Goal: Transaction & Acquisition: Purchase product/service

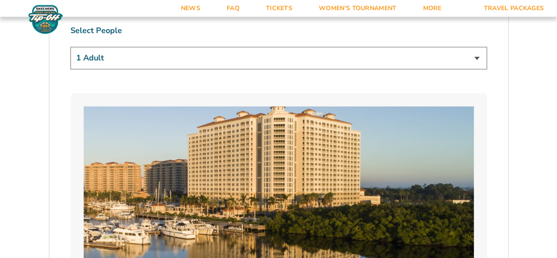
scroll to position [557, 0]
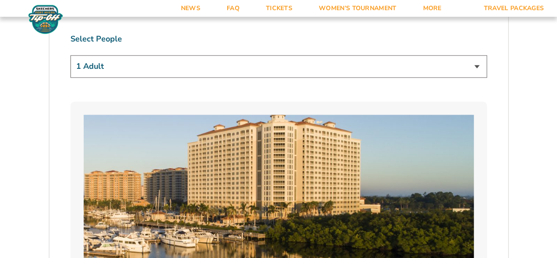
click at [475, 64] on select "1 Adult 2 Adults 3 Adults 4 Adults 2 Adults + 1 Child 2 Adults + 2 Children 2 A…" at bounding box center [278, 66] width 417 height 22
select select "4 Adults"
click at [70, 55] on select "1 Adult 2 Adults 3 Adults 4 Adults 2 Adults + 1 Child 2 Adults + 2 Children 2 A…" at bounding box center [278, 66] width 417 height 22
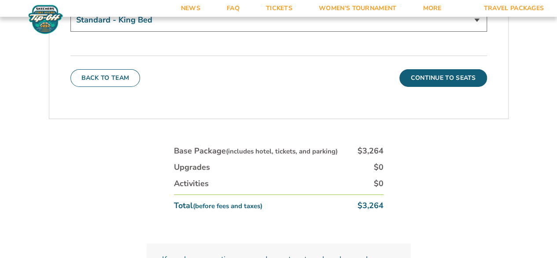
scroll to position [3140, 0]
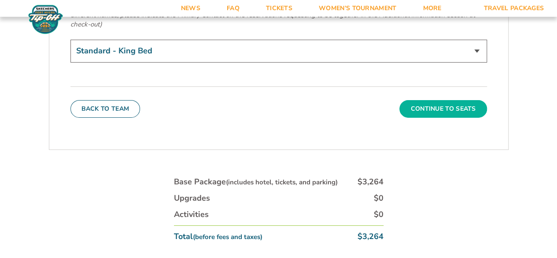
click at [447, 100] on button "Continue To Seats" at bounding box center [443, 109] width 87 height 18
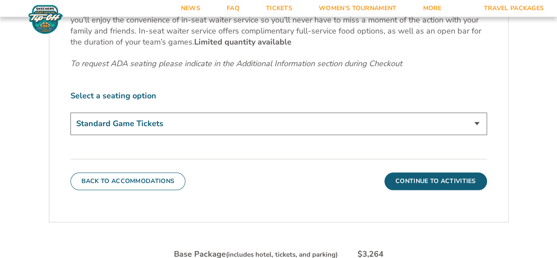
scroll to position [437, 0]
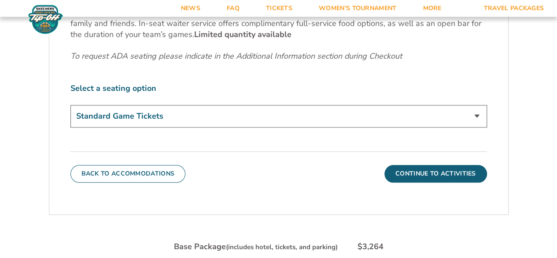
click at [475, 115] on select "Standard Game Tickets Midcourt Seat Upgrade (+$140 per person) Courtside Seat +…" at bounding box center [278, 116] width 417 height 22
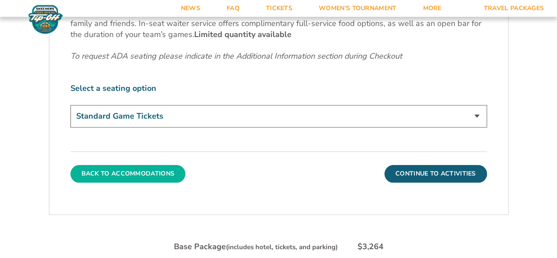
select select "Courtside Seat + Waiter Service Upgrade"
click at [70, 105] on select "Standard Game Tickets Midcourt Seat Upgrade (+$140 per person) Courtside Seat +…" at bounding box center [278, 116] width 417 height 22
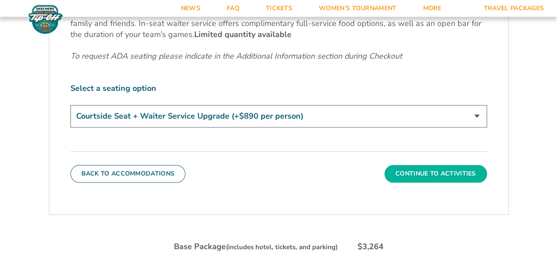
click at [455, 173] on button "Continue To Activities" at bounding box center [436, 174] width 103 height 18
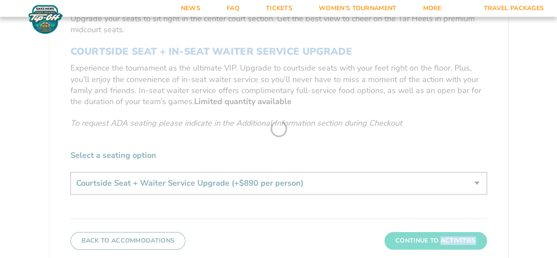
click at [455, 173] on form "[US_STATE] [US_STATE] Travel Package 1. Team 2. Accommodations 3. Seats 4. Acti…" at bounding box center [278, 60] width 557 height 861
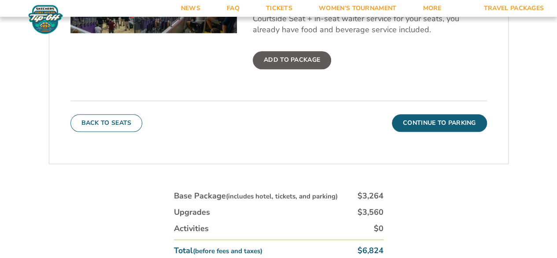
scroll to position [409, 0]
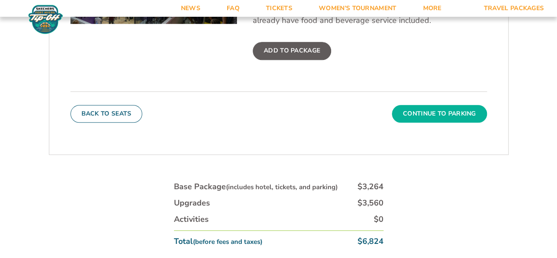
click at [453, 114] on button "Continue To Parking" at bounding box center [439, 114] width 95 height 18
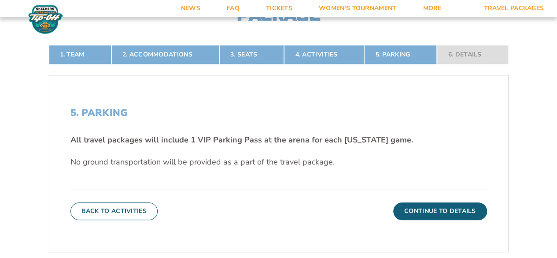
scroll to position [182, 0]
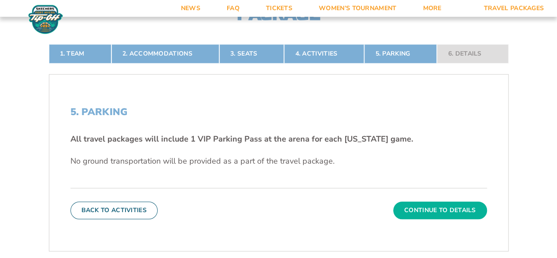
click at [449, 209] on button "Continue To Details" at bounding box center [440, 210] width 94 height 18
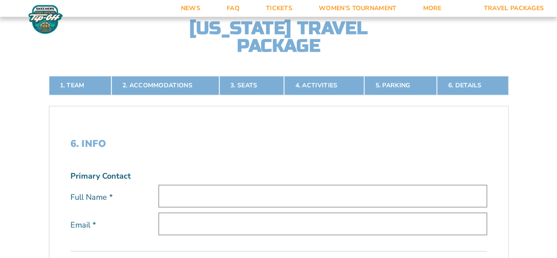
scroll to position [148, 0]
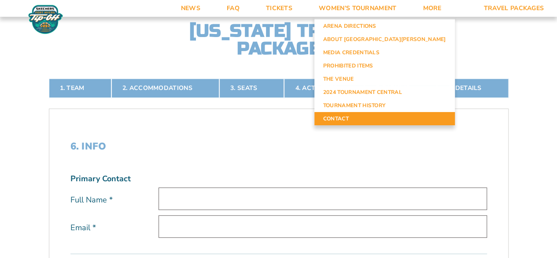
click at [378, 118] on link "Contact" at bounding box center [385, 118] width 141 height 13
